Goal: Check status: Check status

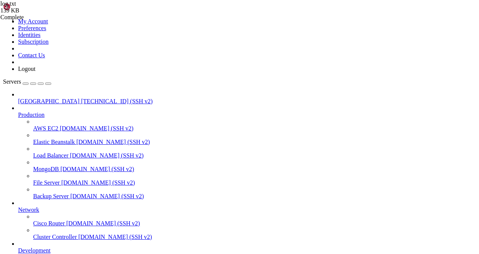
scroll to position [3, 1]
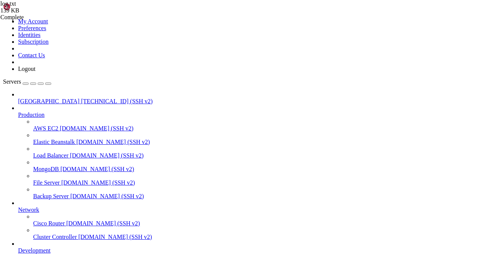
scroll to position [77131, 0]
